Goal: Information Seeking & Learning: Learn about a topic

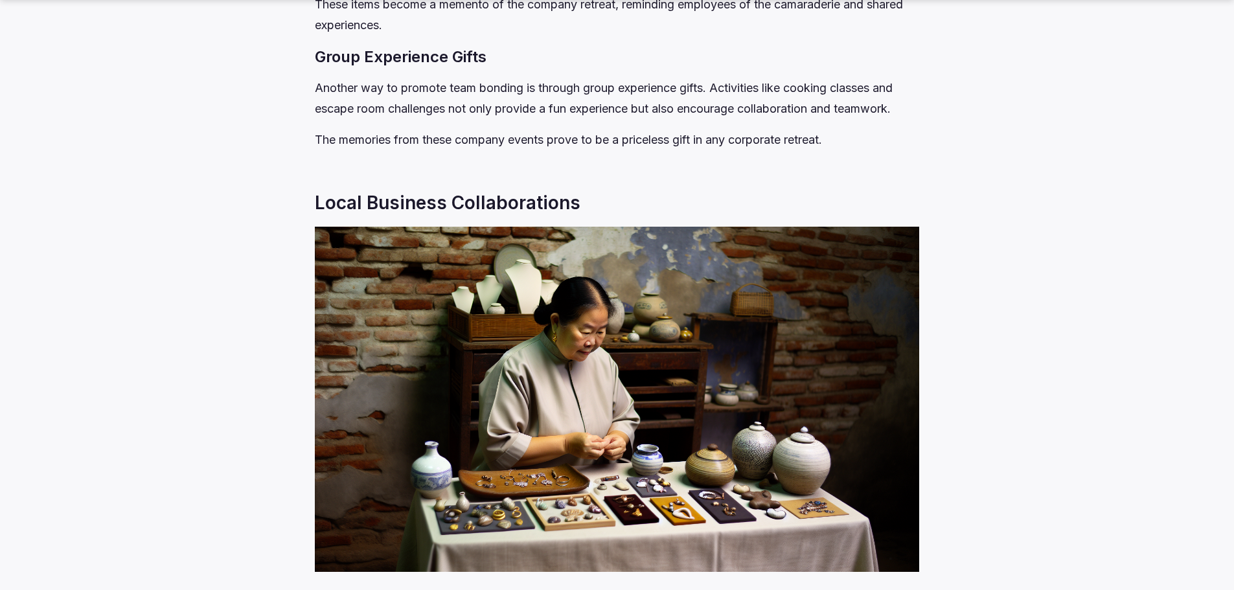
scroll to position [3564, 0]
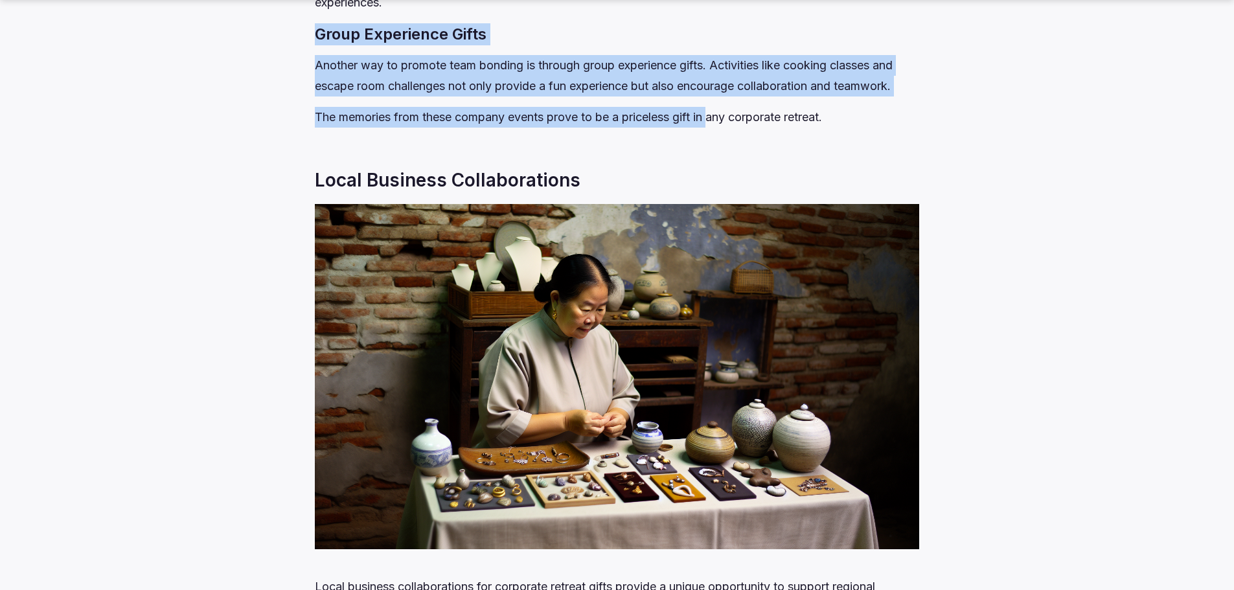
drag, startPoint x: 316, startPoint y: 52, endPoint x: 718, endPoint y: 142, distance: 412.4
click at [718, 142] on div "Looking for corporate retreat gifts that leave a lasting impression and boost t…" at bounding box center [617, 56] width 605 height 6015
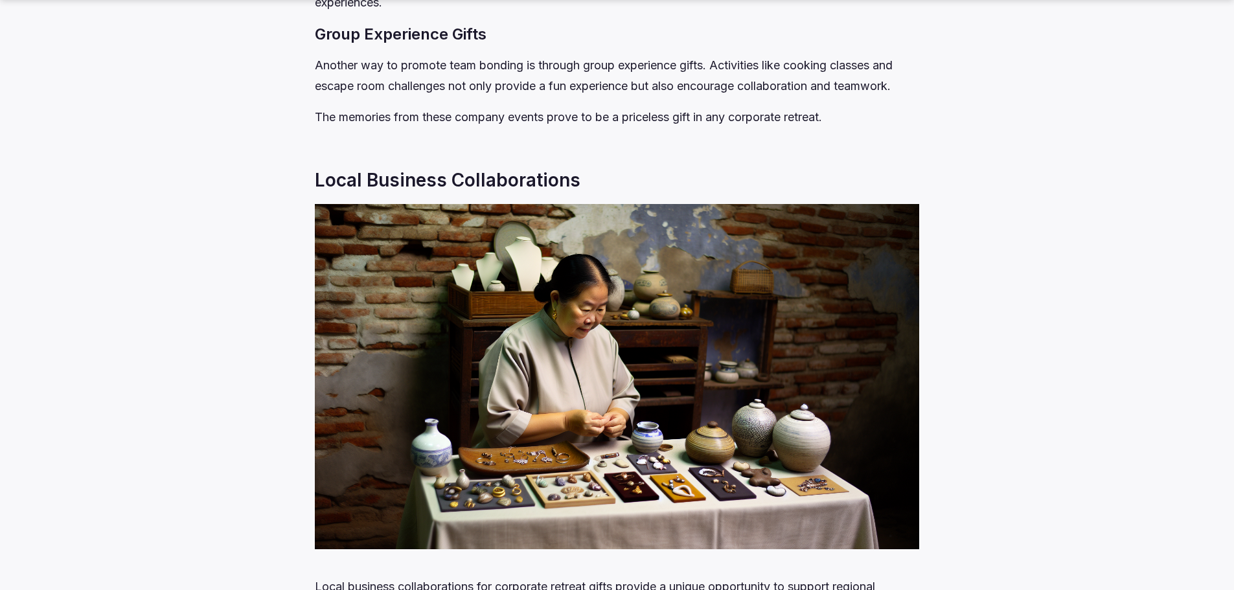
click at [721, 128] on p "The memories from these company events prove to be a priceless gift in any corp…" at bounding box center [617, 117] width 605 height 21
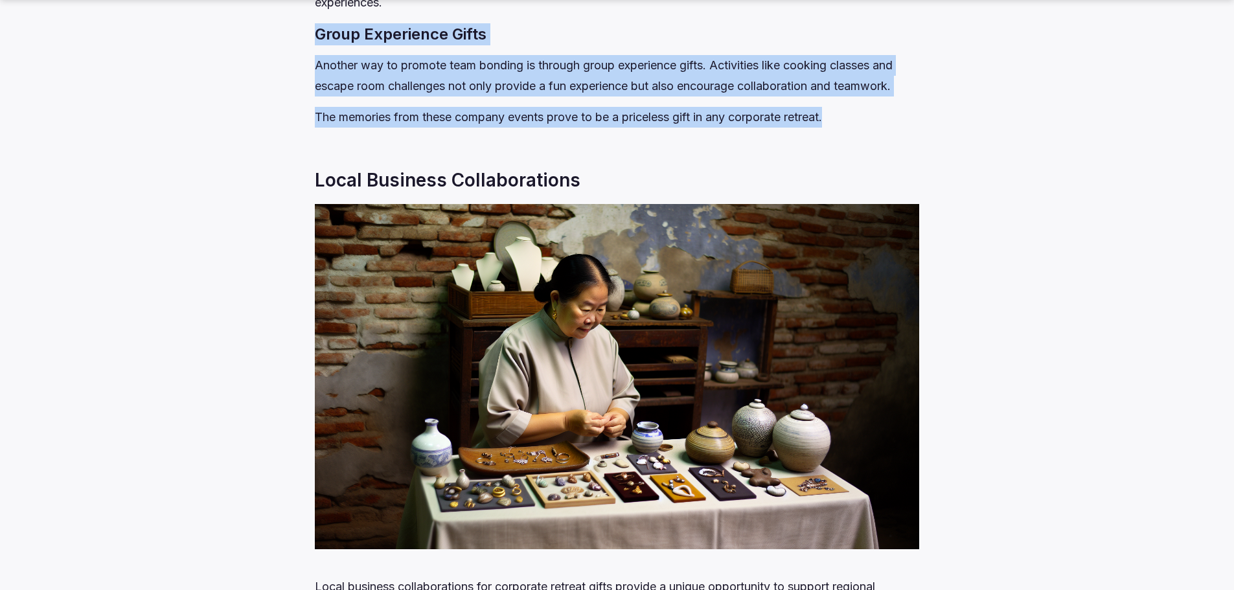
drag, startPoint x: 845, startPoint y: 141, endPoint x: 312, endPoint y: 50, distance: 541.1
drag, startPoint x: 312, startPoint y: 50, endPoint x: 899, endPoint y: 144, distance: 595.2
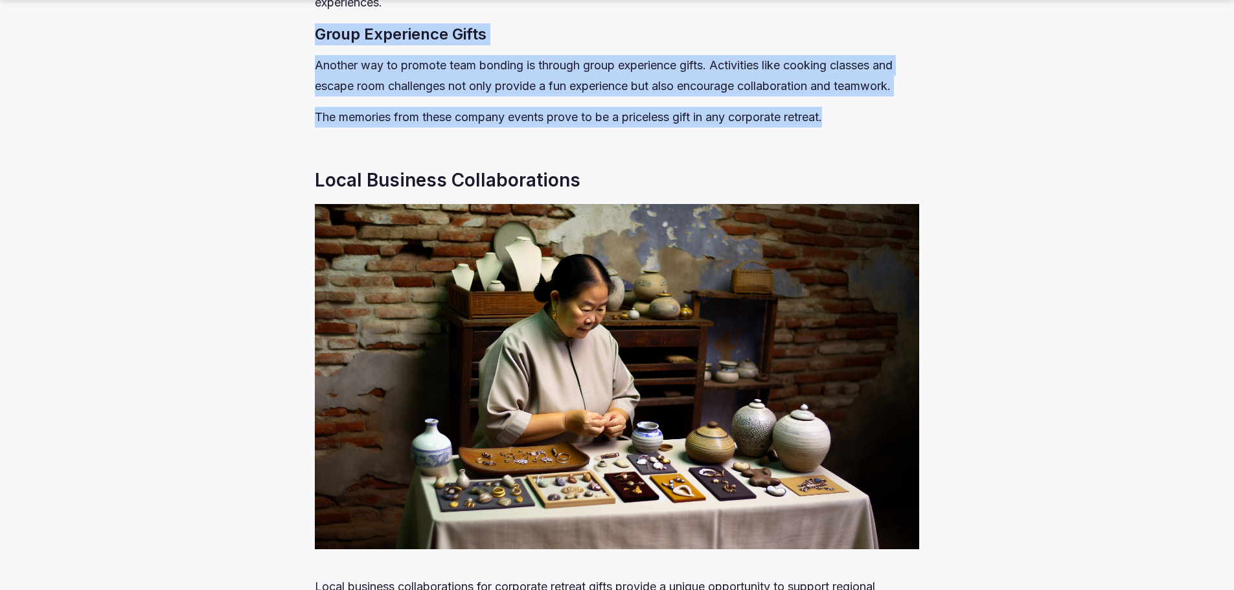
click at [884, 128] on p "The memories from these company events prove to be a priceless gift in any corp…" at bounding box center [617, 117] width 605 height 21
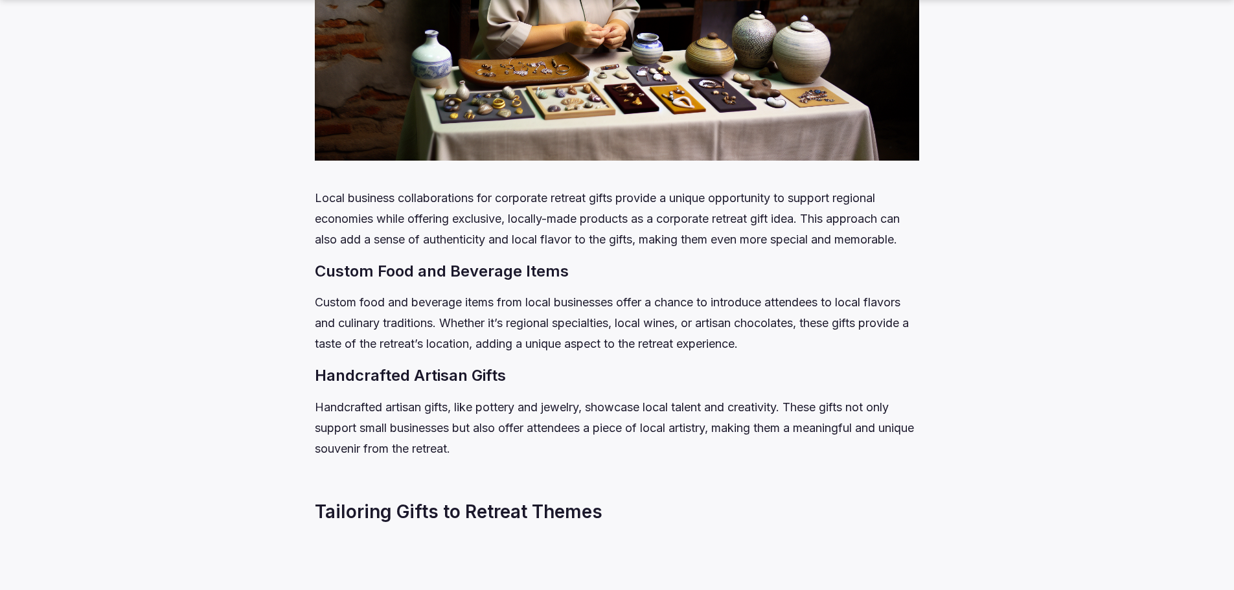
scroll to position [4082, 0]
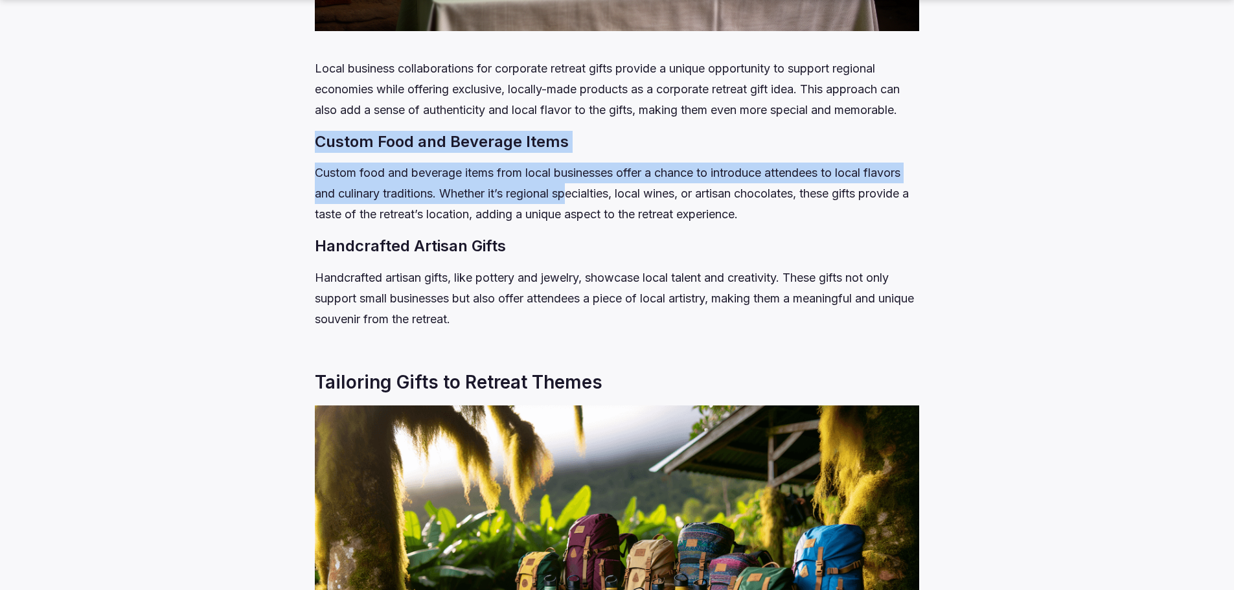
drag, startPoint x: 309, startPoint y: 157, endPoint x: 571, endPoint y: 206, distance: 266.3
click at [571, 206] on p "Custom food and beverage items from local businesses offer a chance to introduc…" at bounding box center [617, 194] width 605 height 62
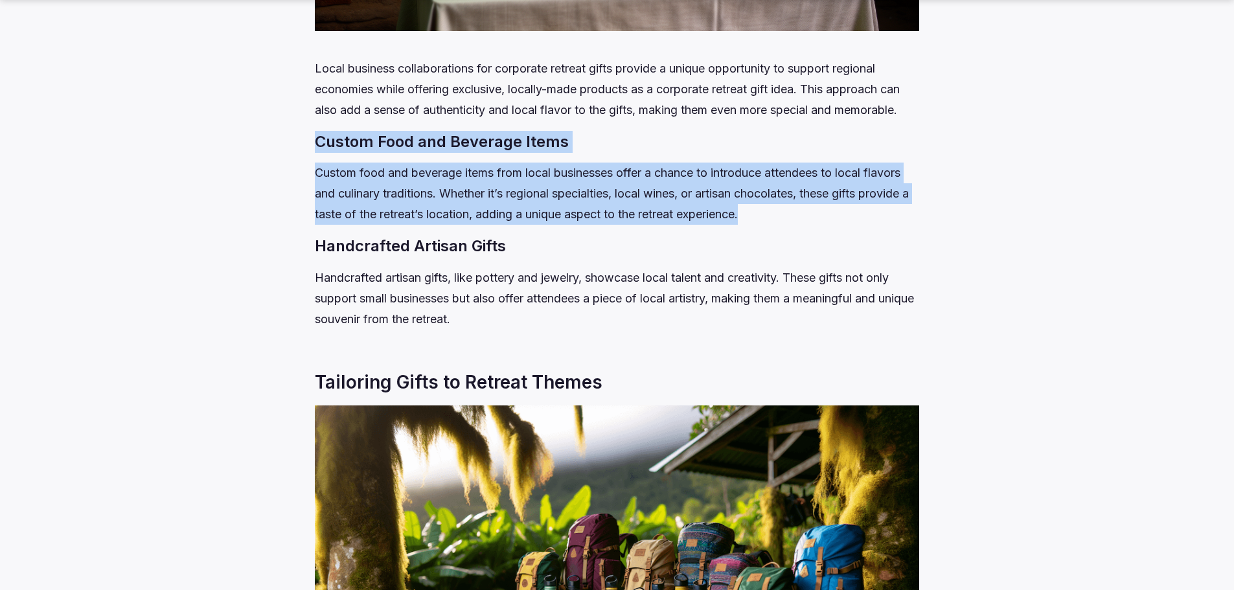
drag, startPoint x: 765, startPoint y: 237, endPoint x: 231, endPoint y: 159, distance: 539.0
drag, startPoint x: 483, startPoint y: 196, endPoint x: 802, endPoint y: 248, distance: 322.9
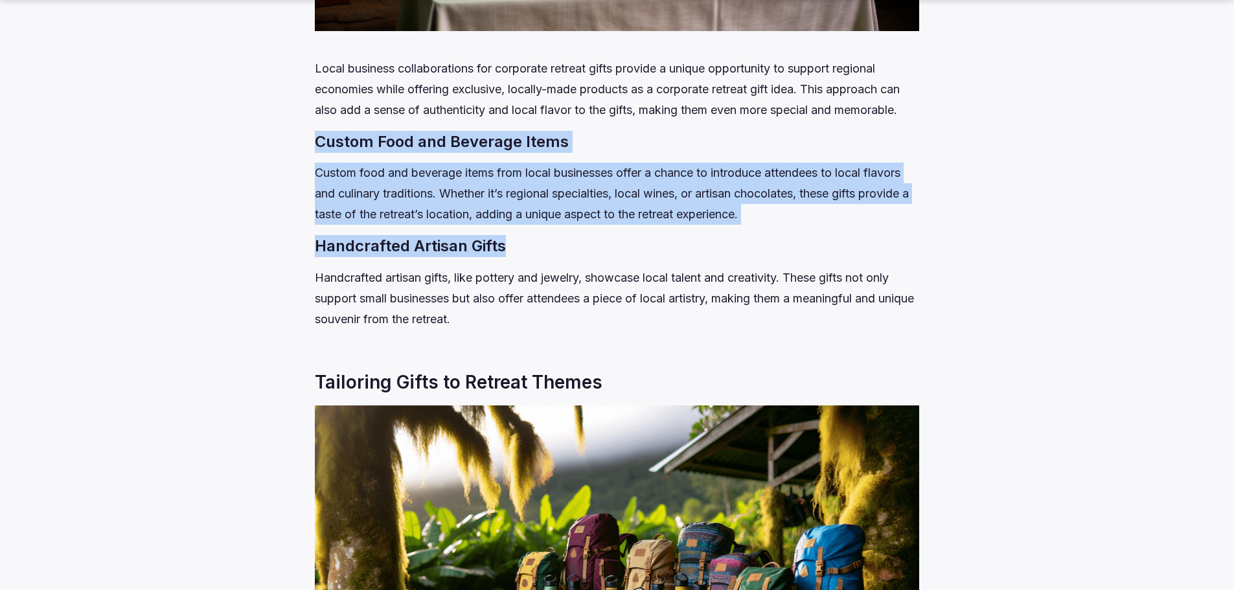
drag, startPoint x: 802, startPoint y: 248, endPoint x: 297, endPoint y: 161, distance: 511.5
drag, startPoint x: 297, startPoint y: 161, endPoint x: 785, endPoint y: 244, distance: 494.2
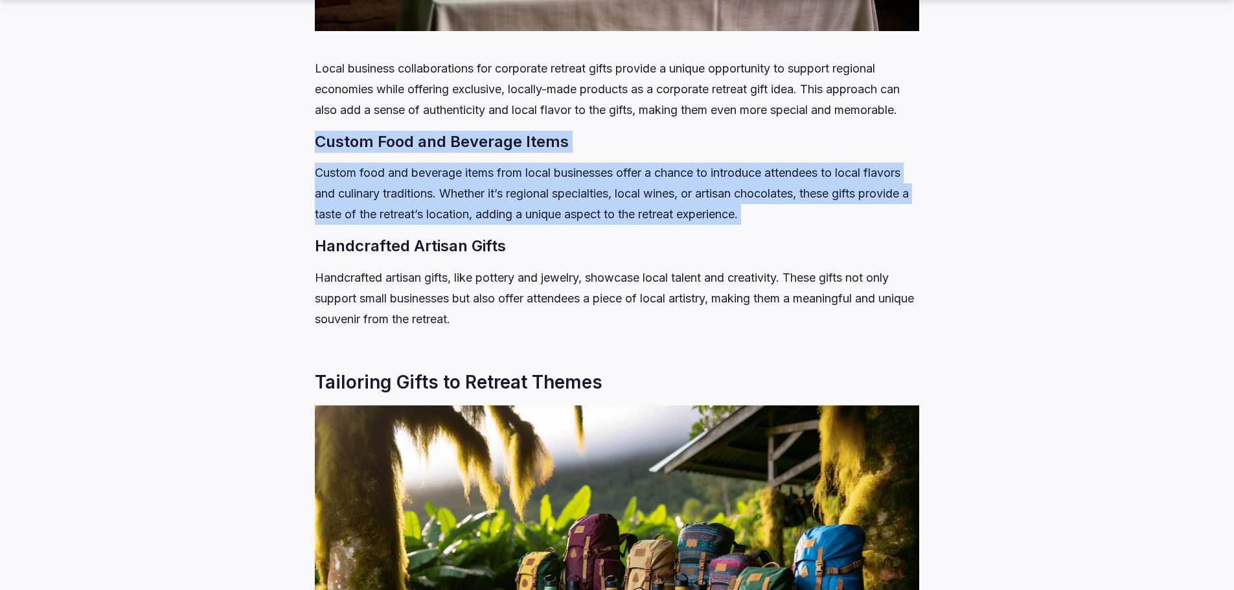
click at [785, 225] on p "Custom food and beverage items from local businesses offer a chance to introduc…" at bounding box center [617, 194] width 605 height 62
drag, startPoint x: 785, startPoint y: 244, endPoint x: 305, endPoint y: 165, distance: 486.6
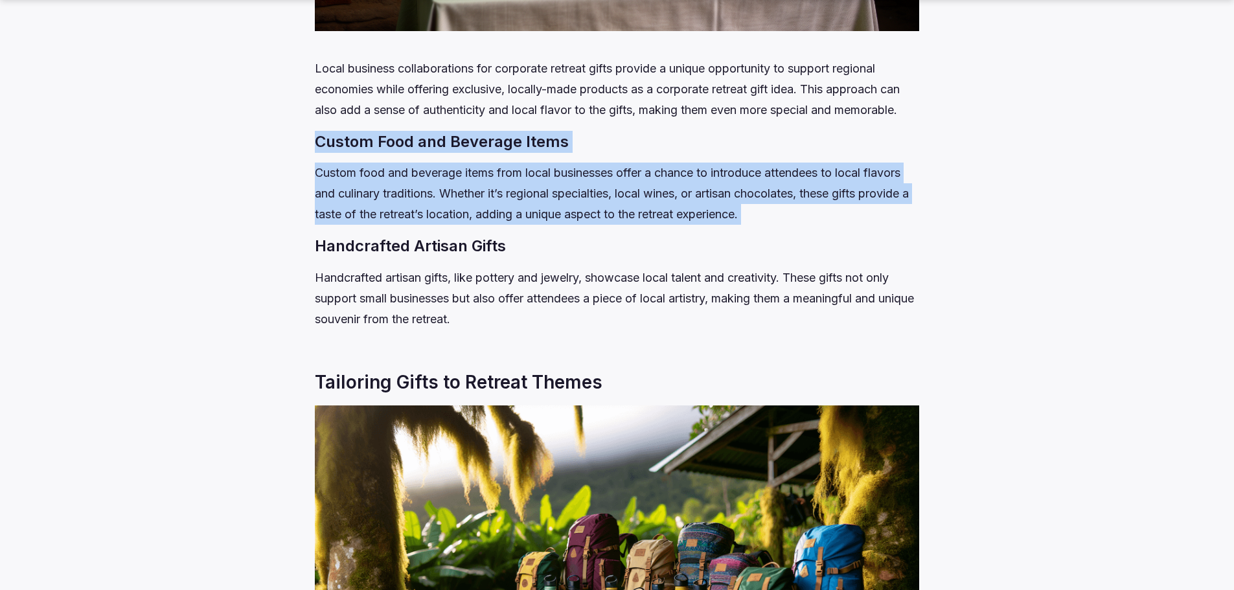
drag, startPoint x: 307, startPoint y: 164, endPoint x: 800, endPoint y: 238, distance: 498.1
click at [800, 225] on p "Custom food and beverage items from local businesses offer a chance to introduc…" at bounding box center [617, 194] width 605 height 62
drag, startPoint x: 793, startPoint y: 238, endPoint x: 318, endPoint y: 171, distance: 479.7
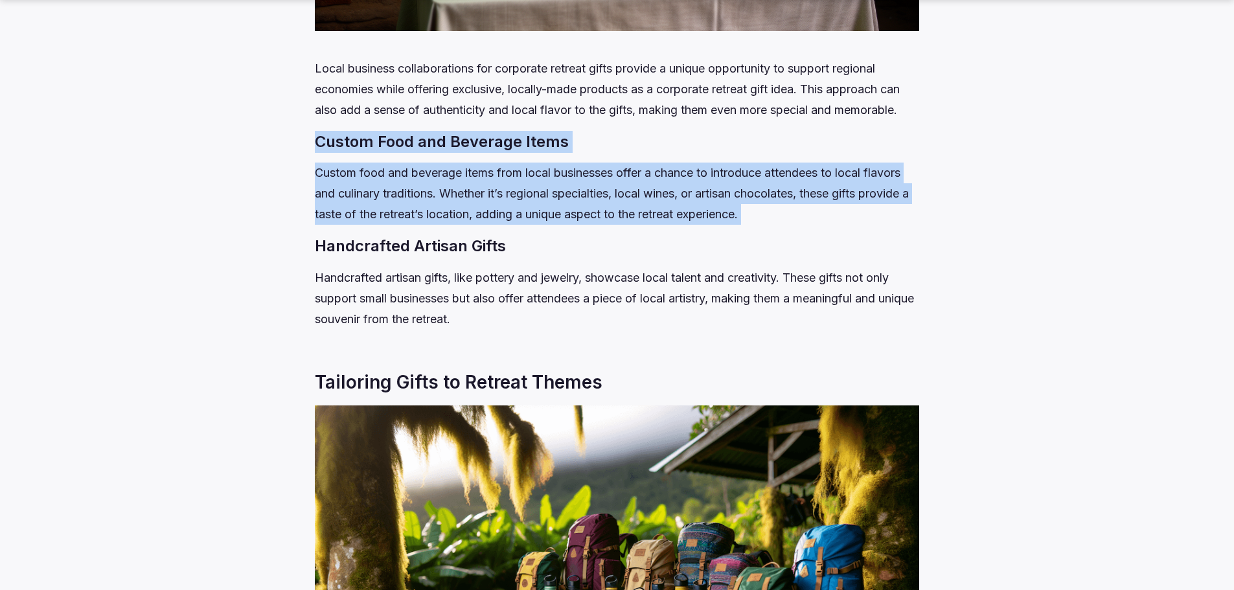
click at [318, 153] on h3 "Custom Food and Beverage Items" at bounding box center [617, 142] width 605 height 22
drag, startPoint x: 315, startPoint y: 163, endPoint x: 805, endPoint y: 242, distance: 496.9
click at [806, 225] on p "Custom food and beverage items from local businesses offer a chance to introduc…" at bounding box center [617, 194] width 605 height 62
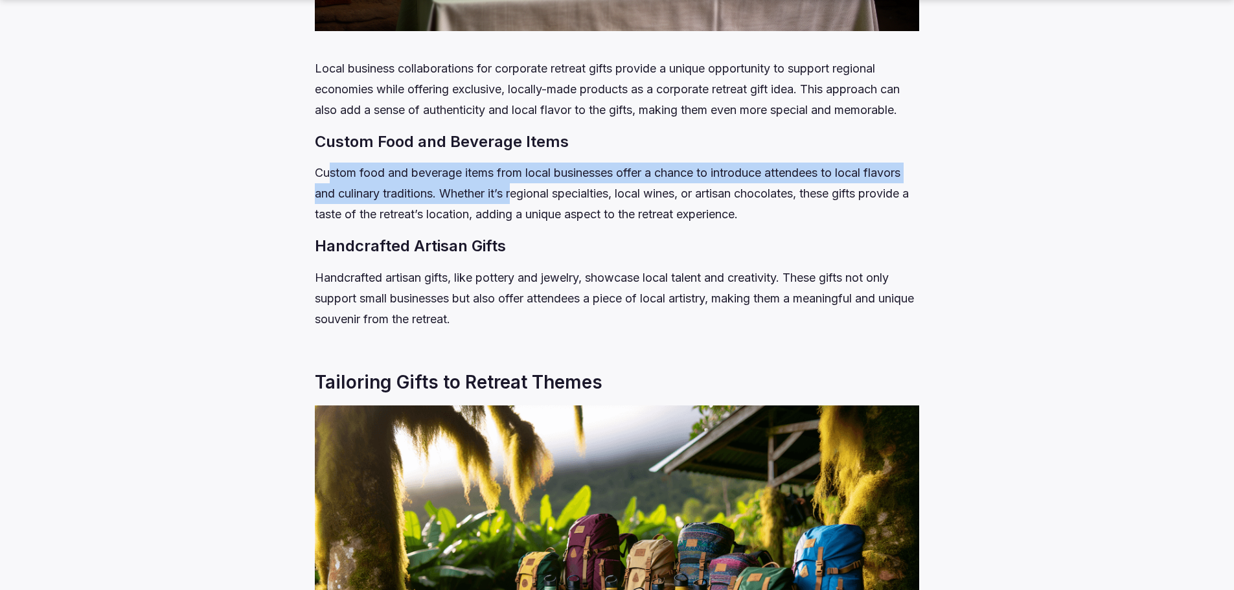
drag, startPoint x: 381, startPoint y: 183, endPoint x: 286, endPoint y: 171, distance: 96.0
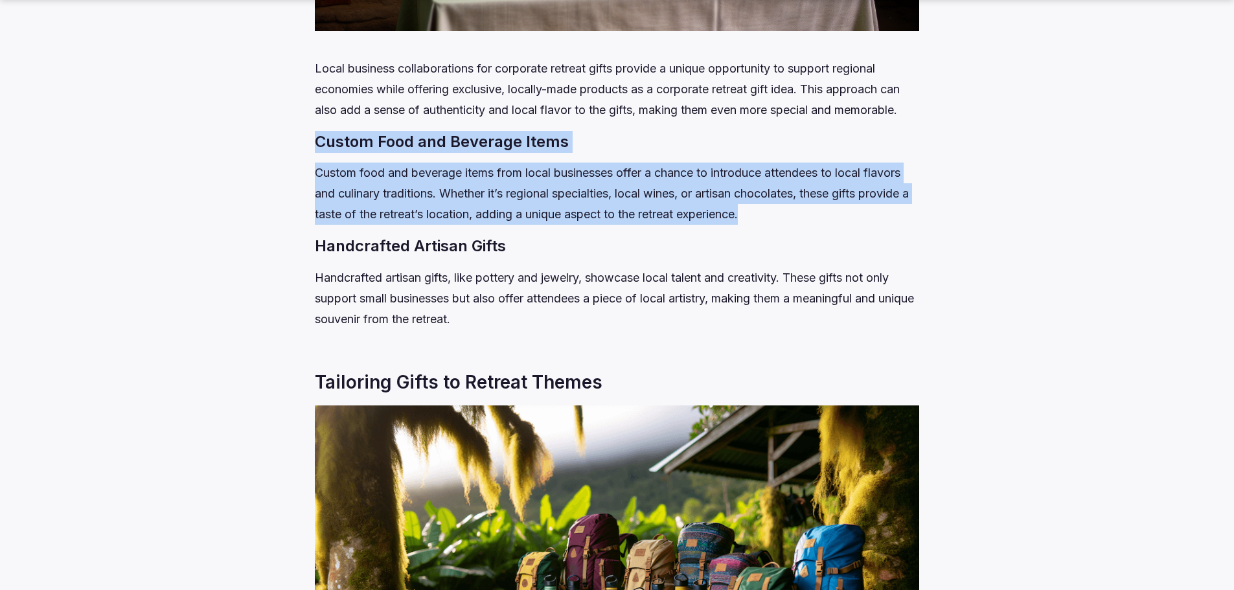
drag, startPoint x: 260, startPoint y: 152, endPoint x: 827, endPoint y: 231, distance: 571.8
click at [827, 225] on p "Custom food and beverage items from local businesses offer a chance to introduc…" at bounding box center [617, 194] width 605 height 62
drag, startPoint x: 623, startPoint y: 218, endPoint x: 226, endPoint y: 172, distance: 400.6
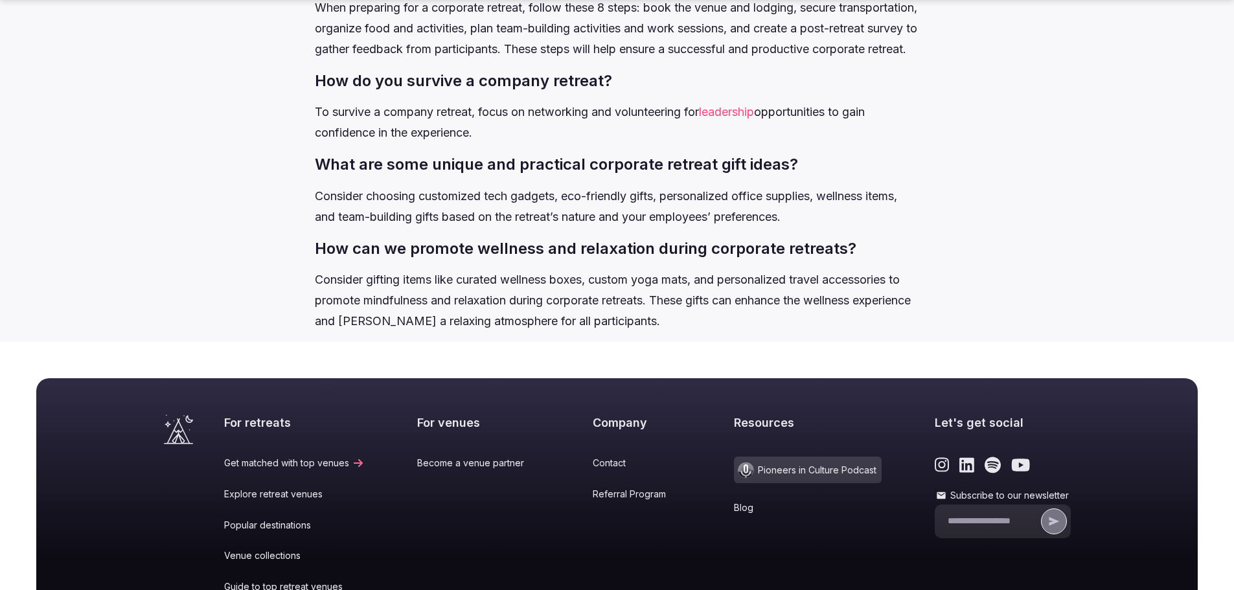
scroll to position [6286, 0]
